Goal: Information Seeking & Learning: Learn about a topic

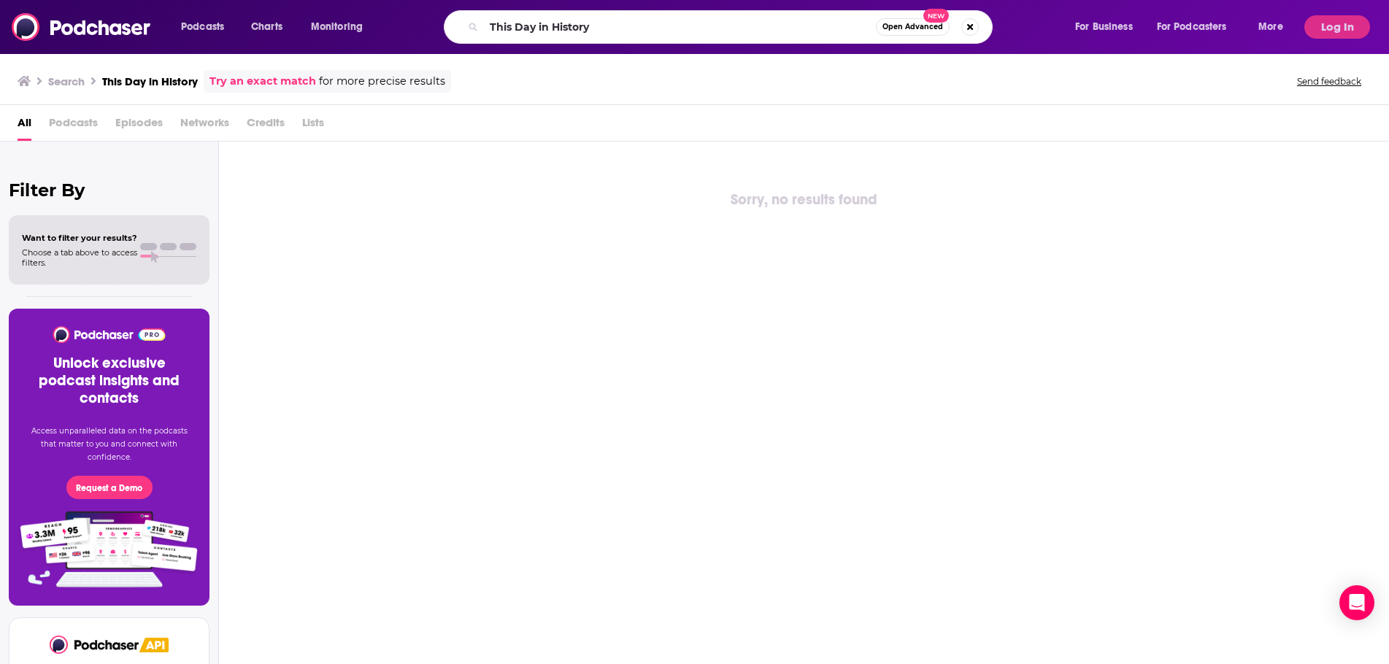
click at [567, 31] on input "This Day in History" at bounding box center [680, 26] width 392 height 23
type input "u"
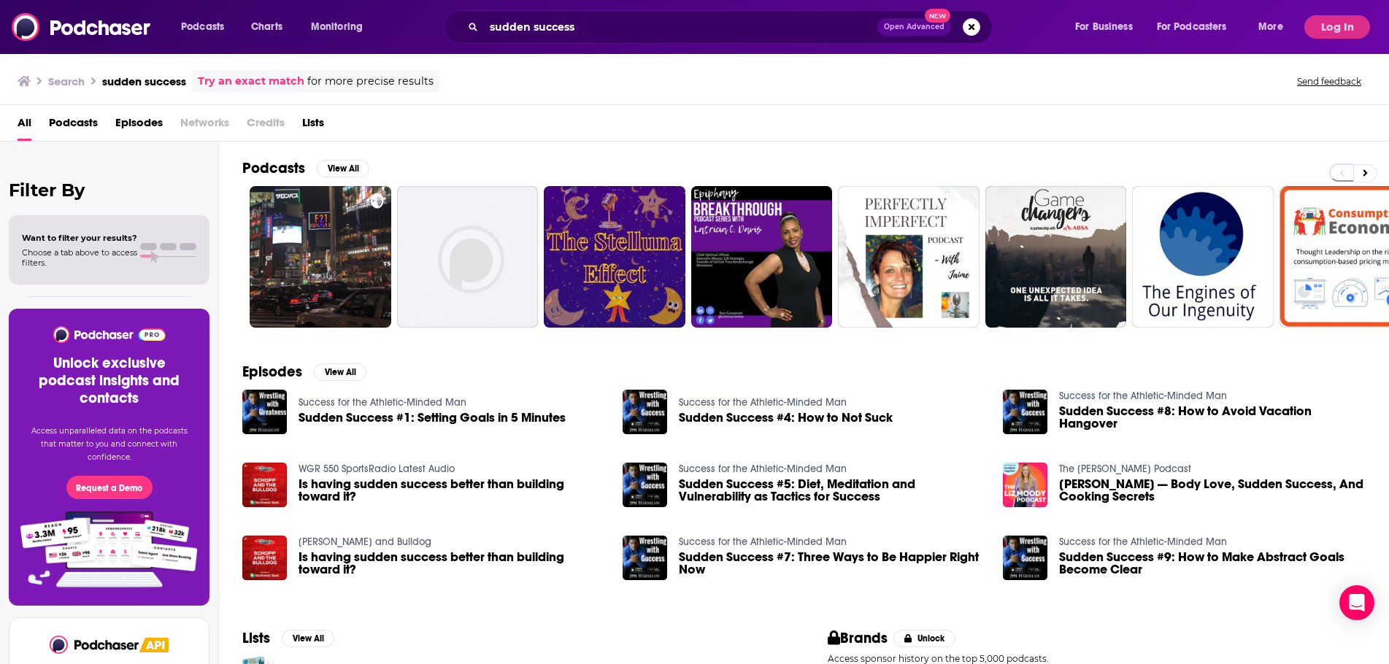
scroll to position [119, 0]
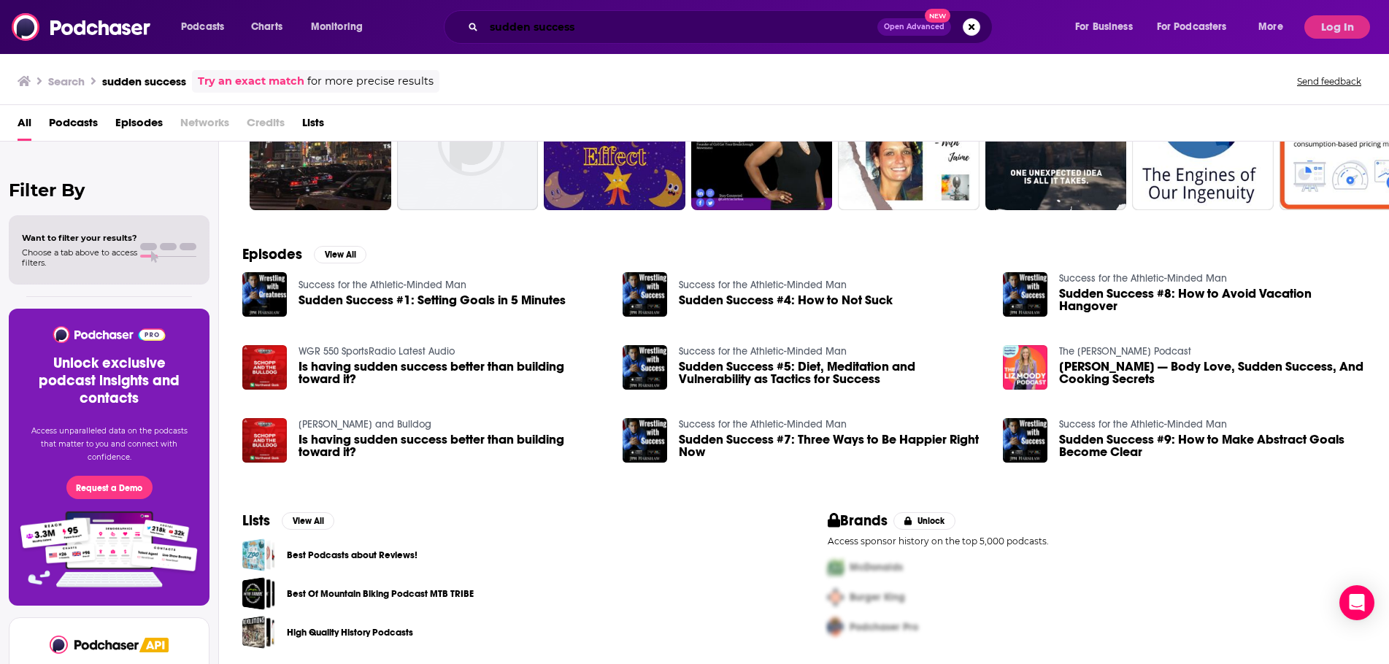
click at [641, 33] on input "sudden success" at bounding box center [680, 26] width 393 height 23
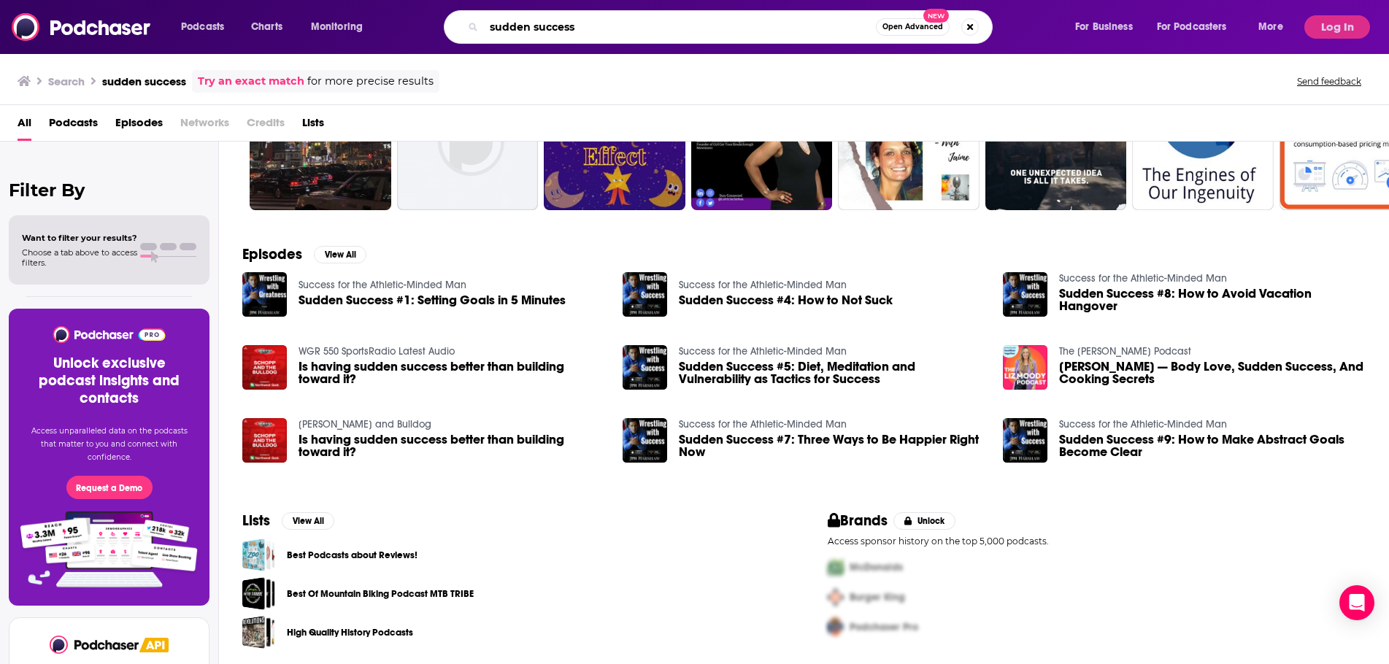
click at [641, 31] on input "sudden success" at bounding box center [680, 26] width 392 height 23
click at [640, 31] on input "sudden success" at bounding box center [680, 26] width 392 height 23
paste input "Death, Sex & Money"
click at [640, 31] on input "sudden Death, Sex & Money" at bounding box center [680, 26] width 392 height 23
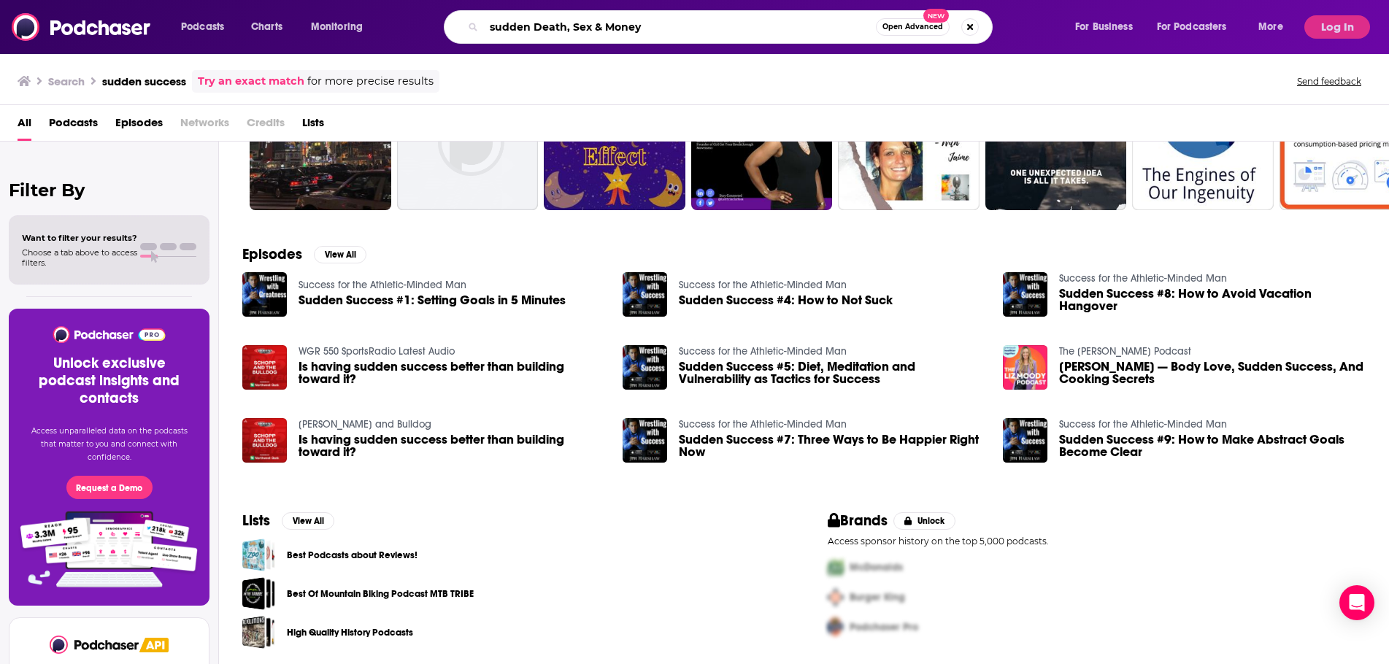
click at [640, 31] on input "sudden Death, Sex & Money" at bounding box center [680, 26] width 392 height 23
paste input "Search podcasts, credits, & more..."
type input "Death, Sex & Money"
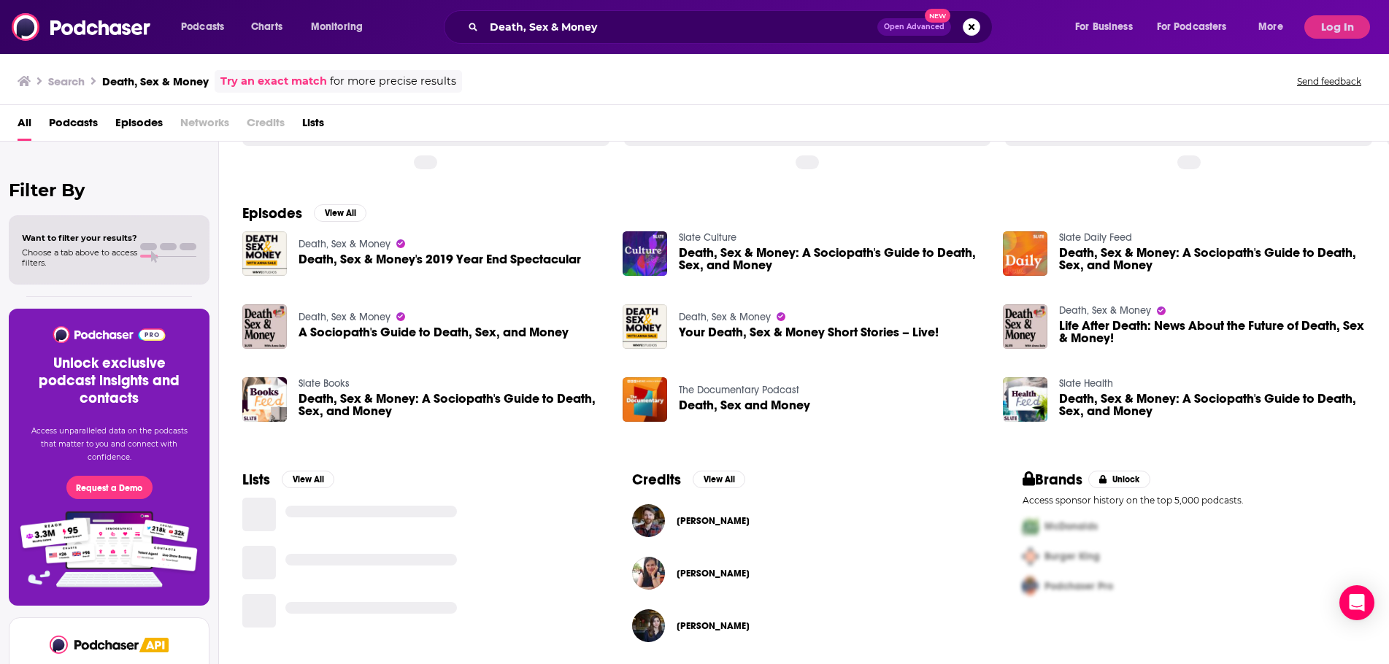
scroll to position [119, 0]
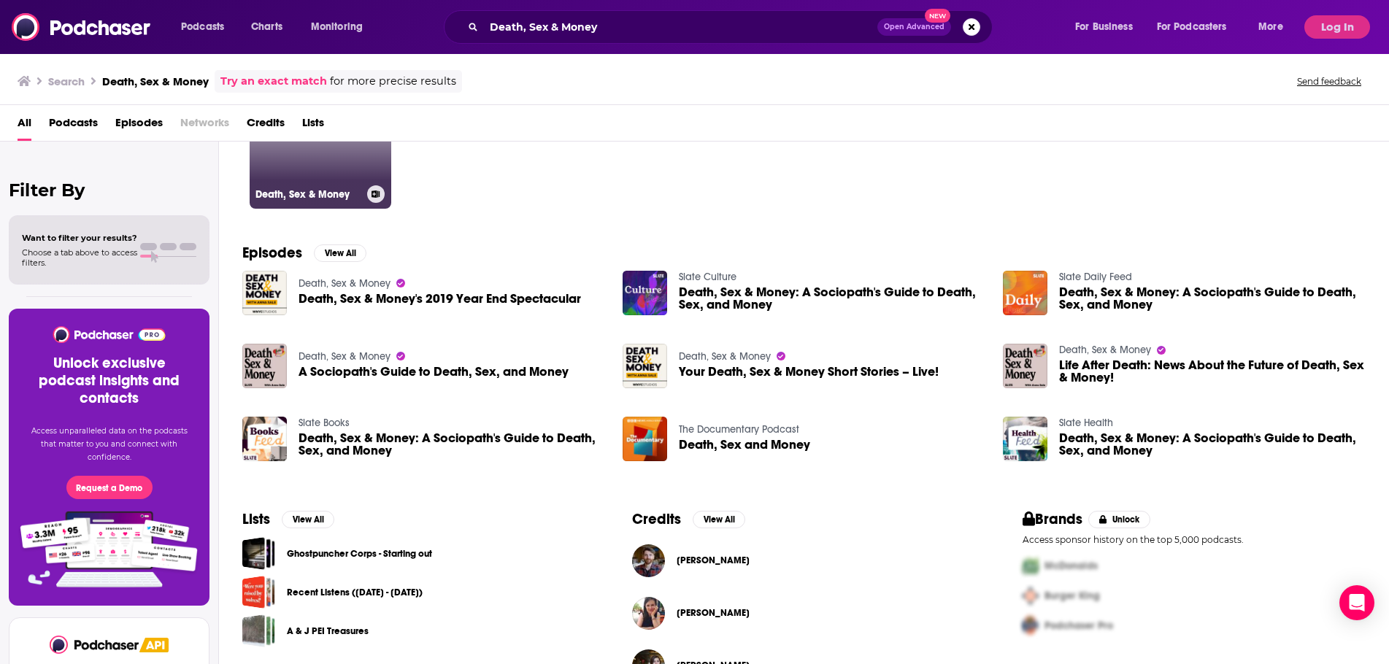
click at [366, 154] on link "Death, Sex & Money" at bounding box center [321, 138] width 142 height 142
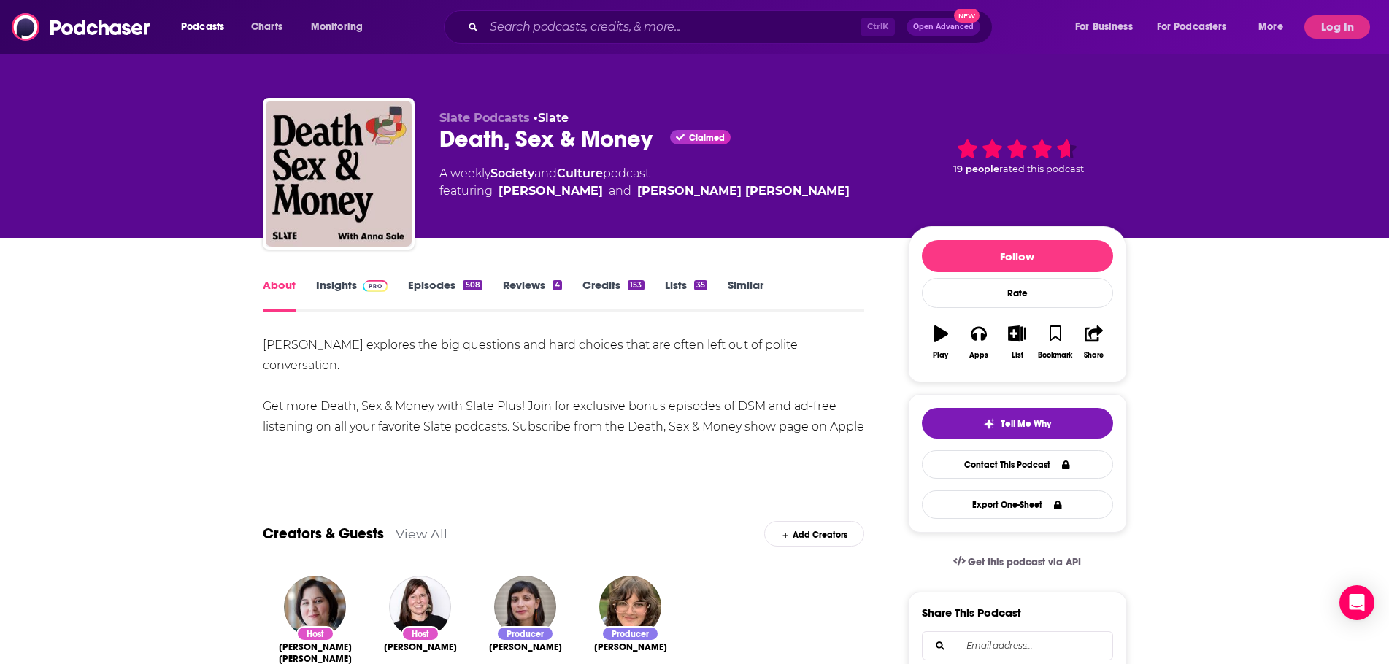
click at [349, 283] on link "Insights" at bounding box center [352, 295] width 72 height 34
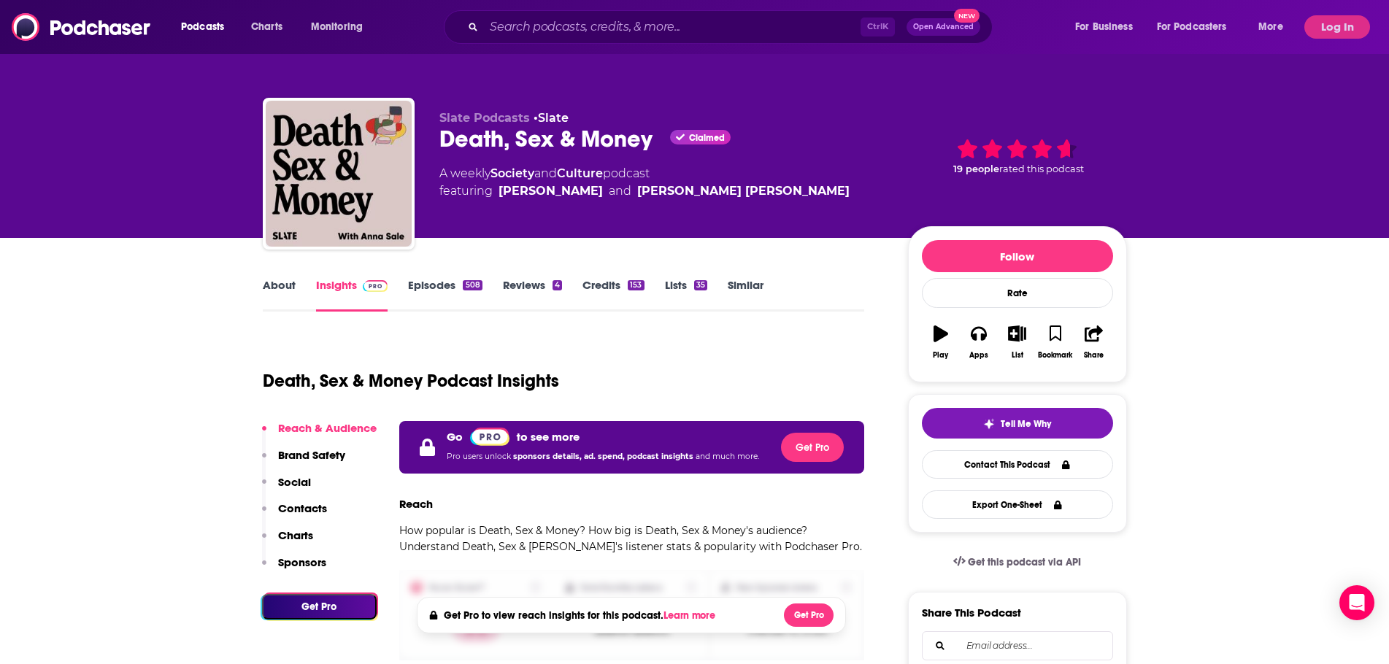
click at [1337, 24] on button "Log In" at bounding box center [1338, 26] width 66 height 23
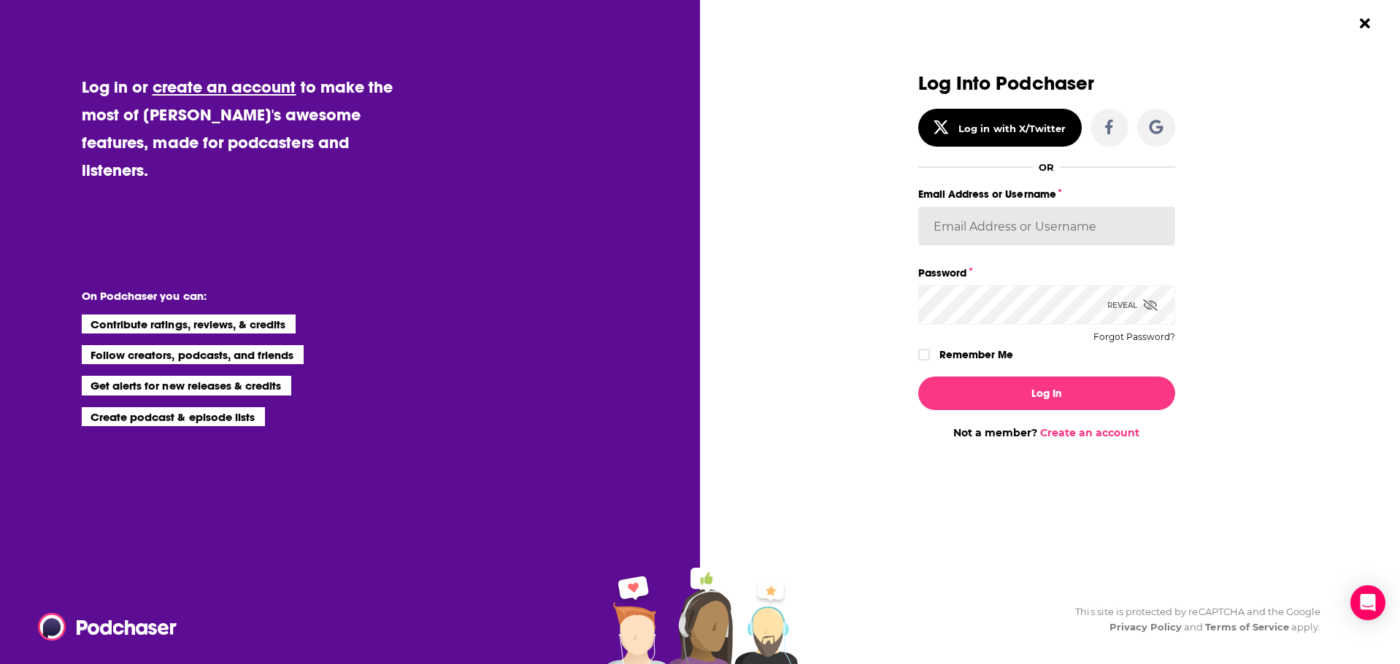
type input "xan.[PERSON_NAME]"
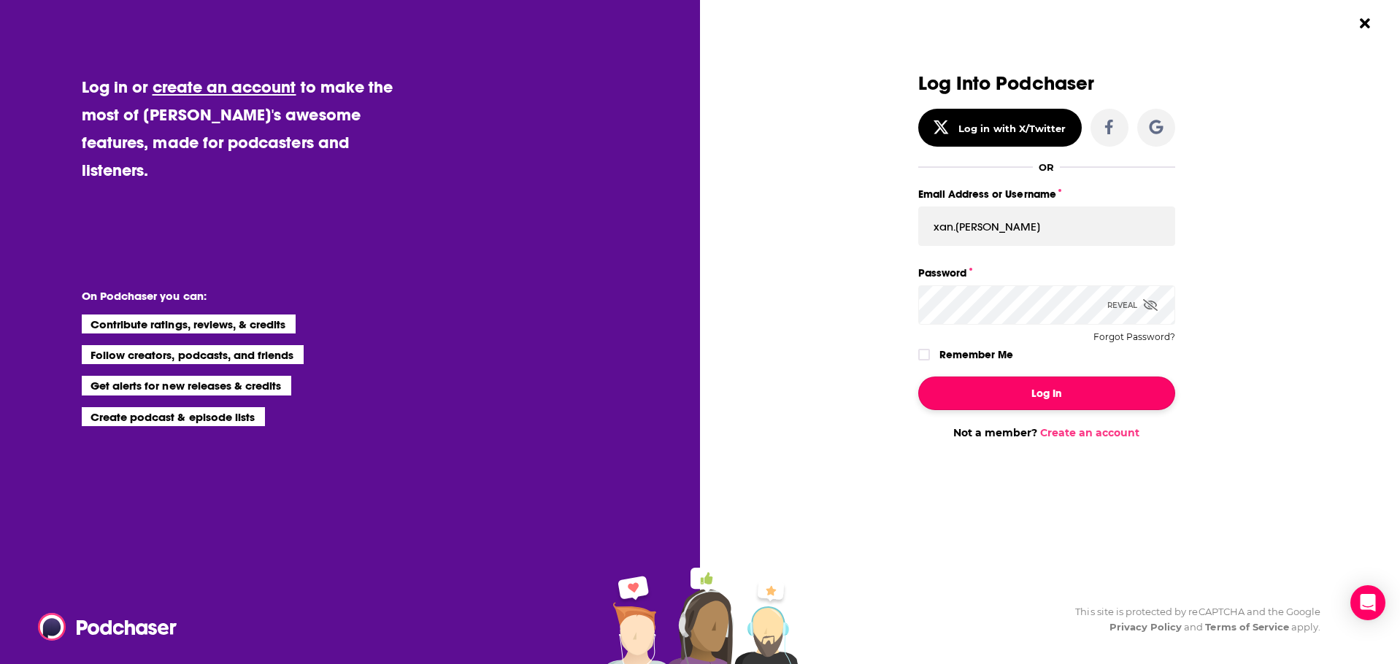
click at [1037, 384] on button "Log In" at bounding box center [1046, 394] width 257 height 34
